Goal: Find specific page/section: Find specific page/section

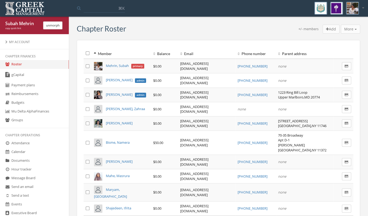
click at [35, 95] on link "Reimbursements" at bounding box center [34, 94] width 69 height 9
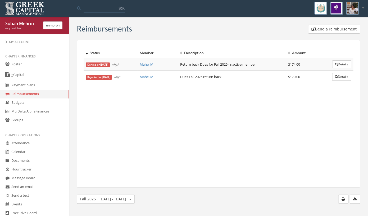
click at [120, 77] on small "why?" at bounding box center [117, 77] width 8 height 4
click at [339, 78] on button "Details" at bounding box center [341, 77] width 19 height 8
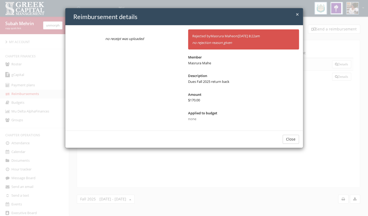
click at [298, 15] on span "×" at bounding box center [296, 14] width 3 height 7
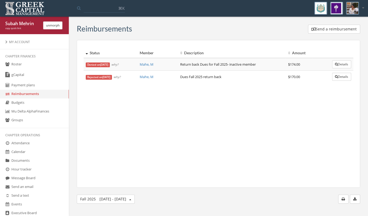
click at [38, 78] on link "gCapital" at bounding box center [34, 75] width 69 height 12
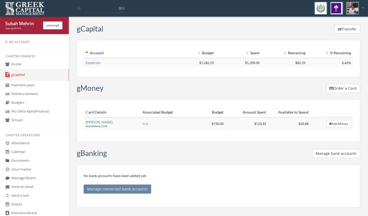
click at [46, 95] on link "Reimbursements" at bounding box center [34, 94] width 69 height 9
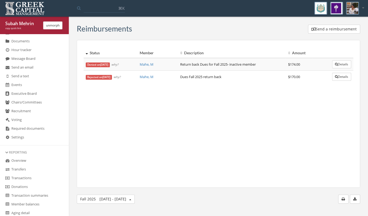
scroll to position [120, 0]
click at [42, 105] on link "Chairs/Committees" at bounding box center [34, 101] width 69 height 9
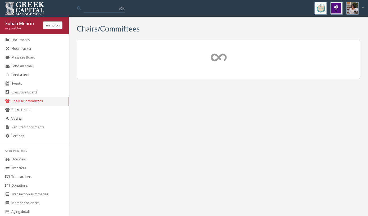
scroll to position [120, 0]
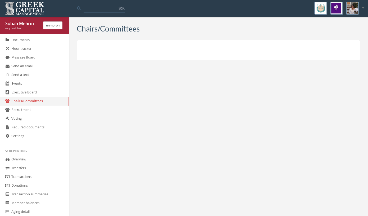
click at [40, 112] on link "Recruitment" at bounding box center [34, 109] width 69 height 9
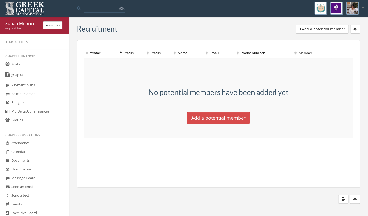
click at [43, 105] on link "Budgets" at bounding box center [34, 102] width 69 height 9
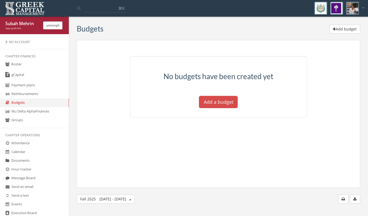
click at [43, 110] on link "Mu Delta Alpha Finances" at bounding box center [34, 111] width 69 height 9
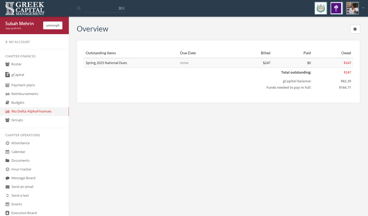
click at [48, 75] on link "gCapital" at bounding box center [34, 75] width 69 height 12
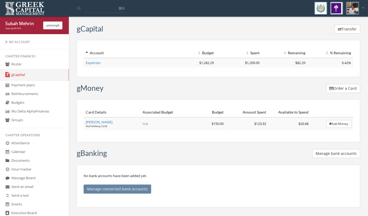
click at [89, 64] on link "Expenses" at bounding box center [93, 62] width 15 height 5
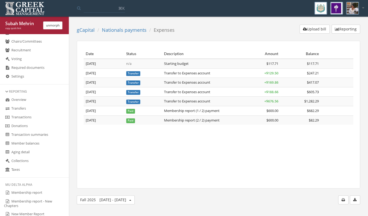
scroll to position [180, 0]
click at [37, 196] on link "Membership report" at bounding box center [34, 192] width 69 height 9
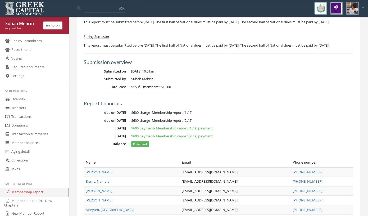
scroll to position [35, 0]
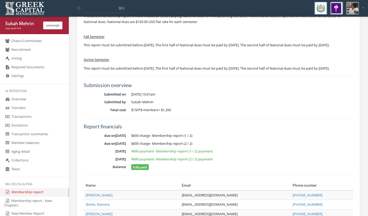
click at [20, 206] on link "Membership report - New Chapters" at bounding box center [34, 202] width 69 height 13
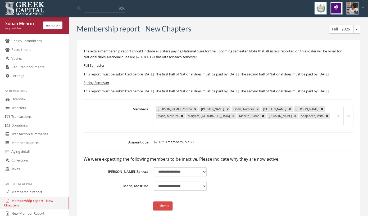
click at [52, 25] on button "unmorph" at bounding box center [52, 25] width 19 height 8
